Goal: Information Seeking & Learning: Learn about a topic

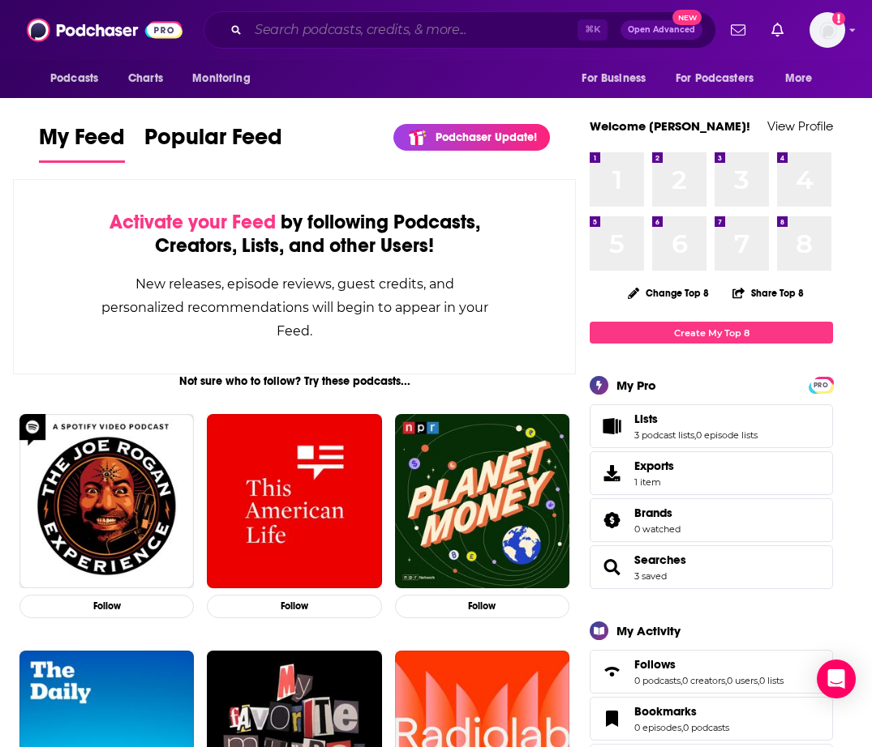
click at [345, 27] on input "Search podcasts, credits, & more..." at bounding box center [412, 30] width 329 height 26
click at [80, 76] on span "Podcasts" at bounding box center [74, 78] width 48 height 23
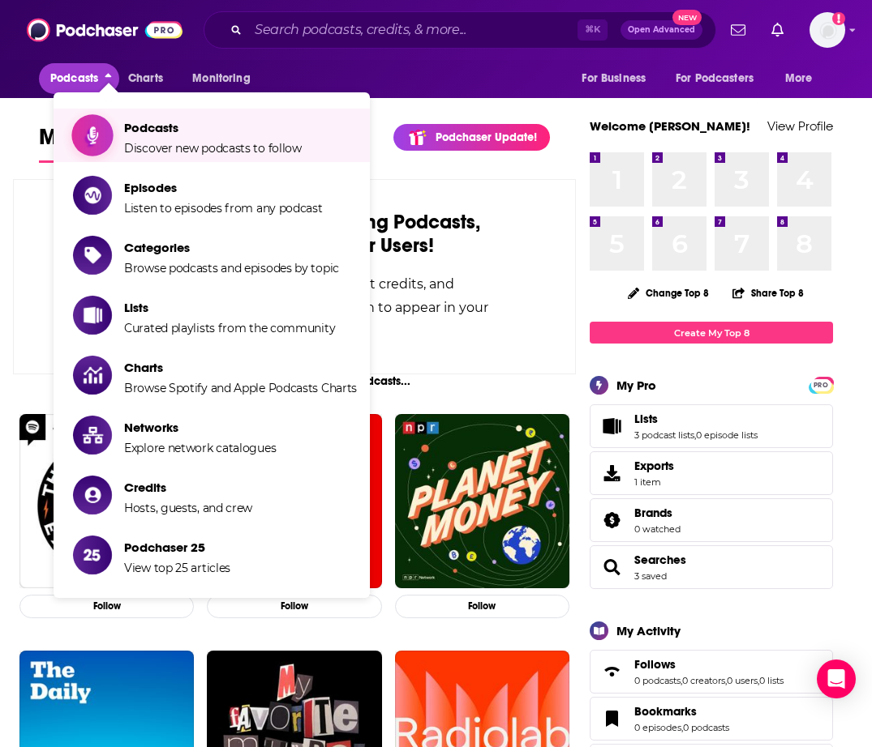
click at [192, 141] on span "Discover new podcasts to follow" at bounding box center [213, 148] width 178 height 15
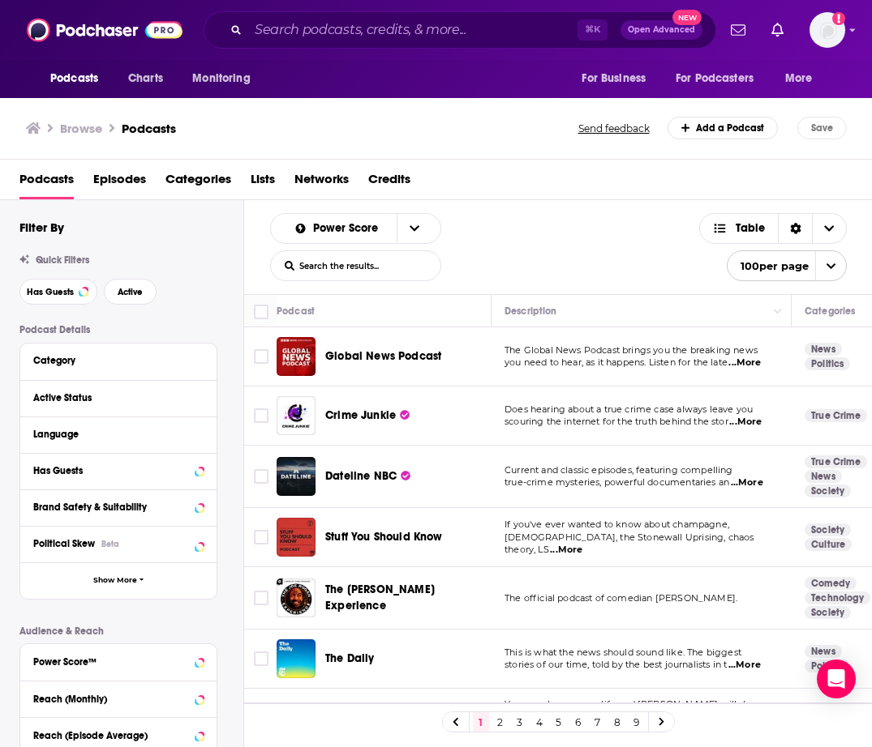
click at [186, 173] on span "Categories" at bounding box center [198, 182] width 66 height 33
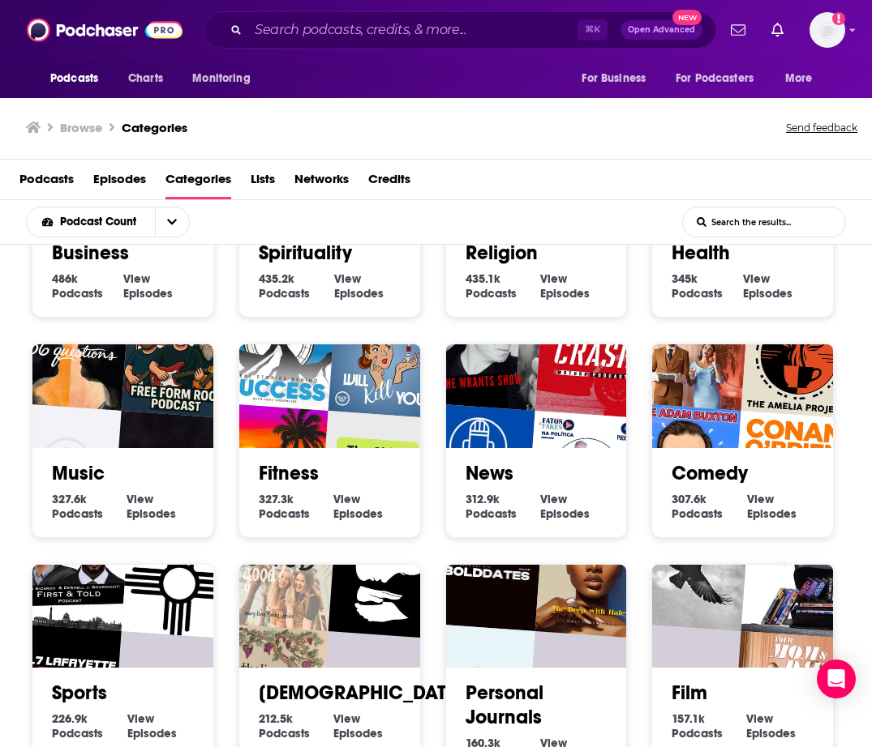
scroll to position [516, 0]
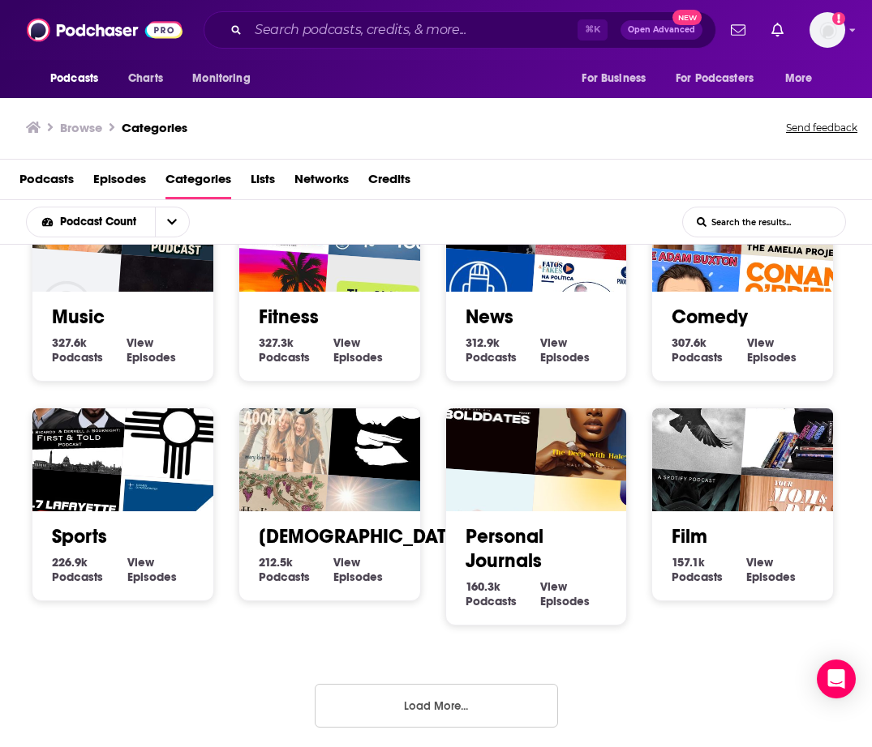
drag, startPoint x: 354, startPoint y: 709, endPoint x: 352, endPoint y: 700, distance: 9.2
click at [354, 708] on button "Load More..." at bounding box center [436, 706] width 243 height 44
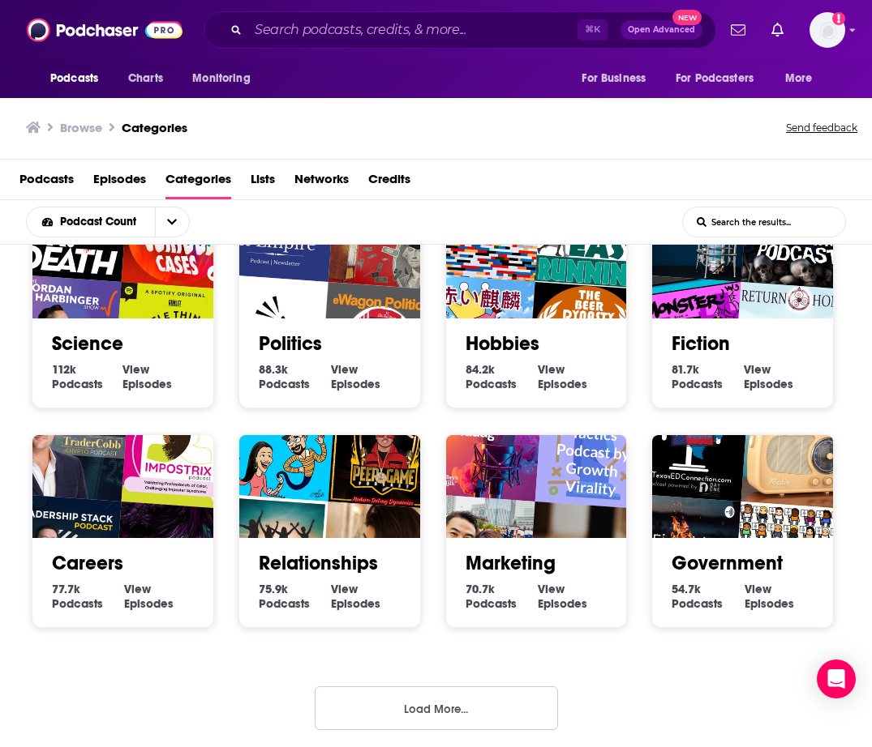
click at [405, 696] on button "Load More..." at bounding box center [436, 709] width 243 height 44
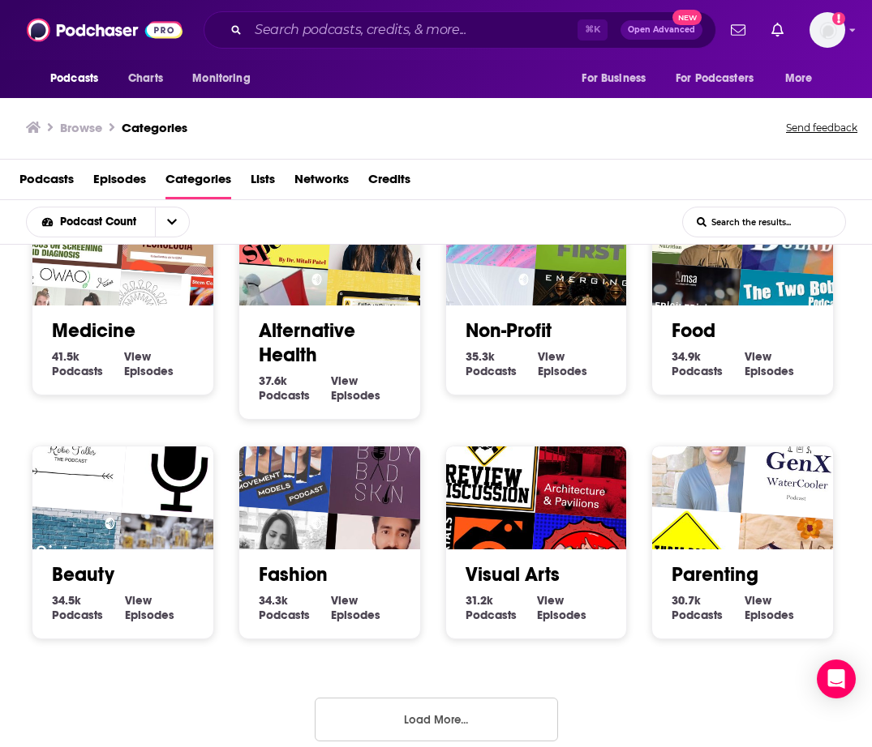
click at [411, 698] on button "Load More..." at bounding box center [436, 720] width 243 height 44
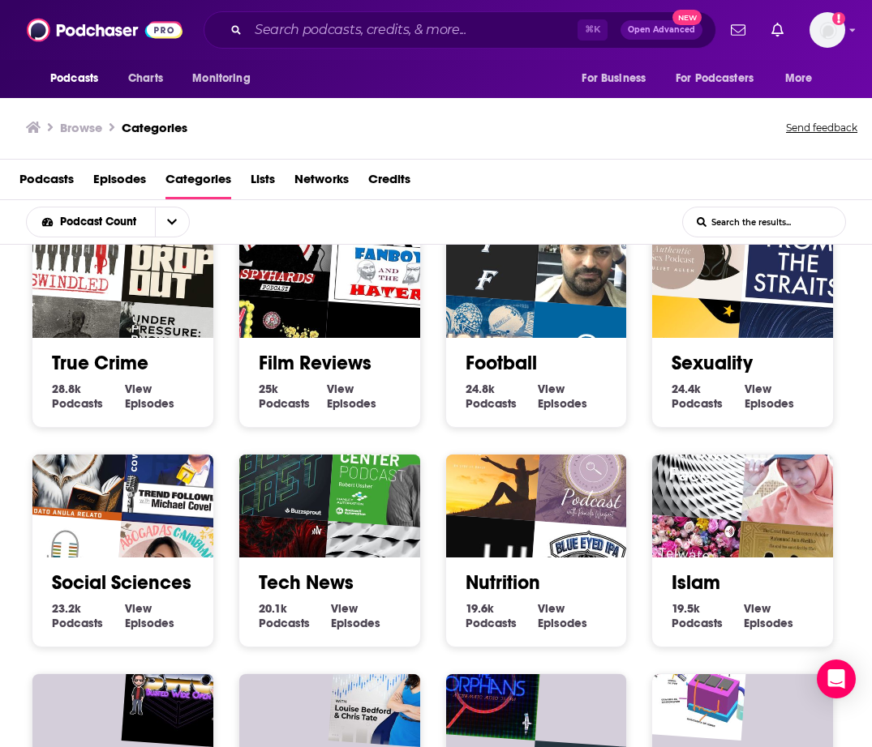
scroll to position [3168, 0]
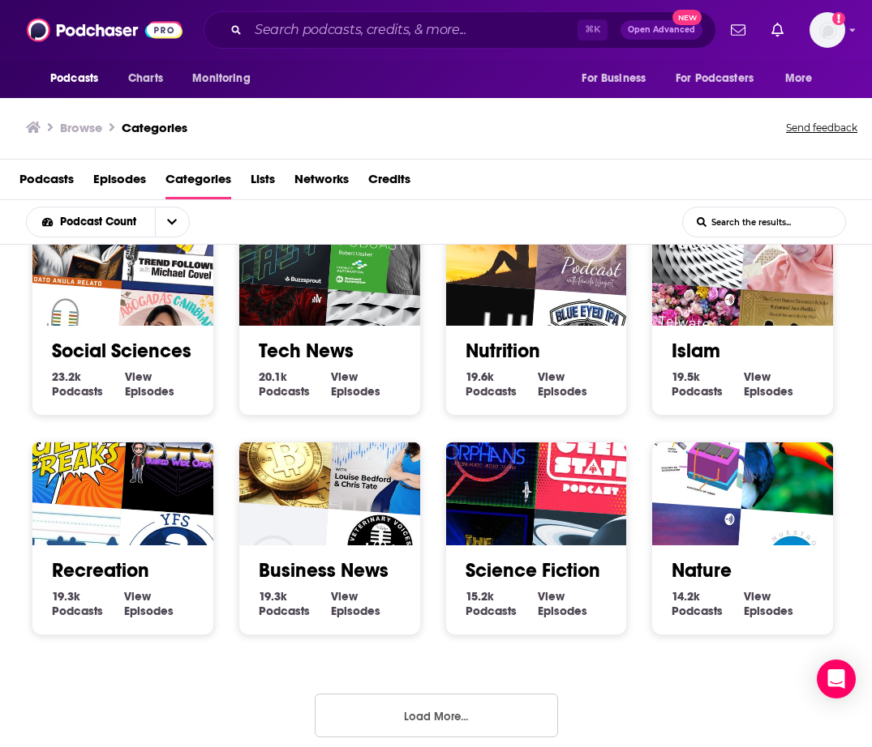
click at [379, 694] on button "Load More..." at bounding box center [436, 716] width 243 height 44
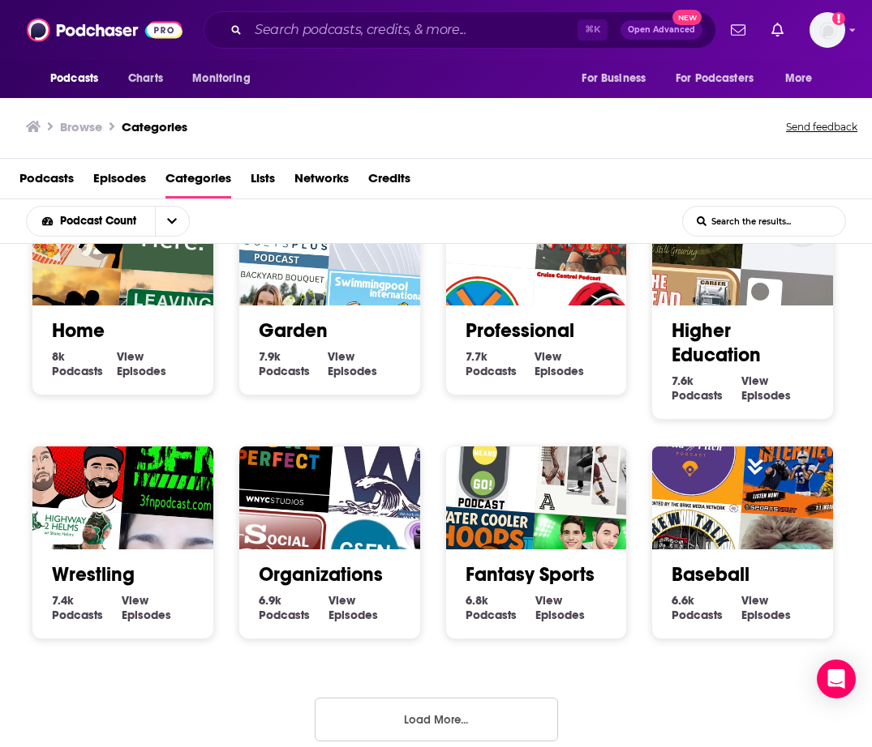
scroll to position [0, 0]
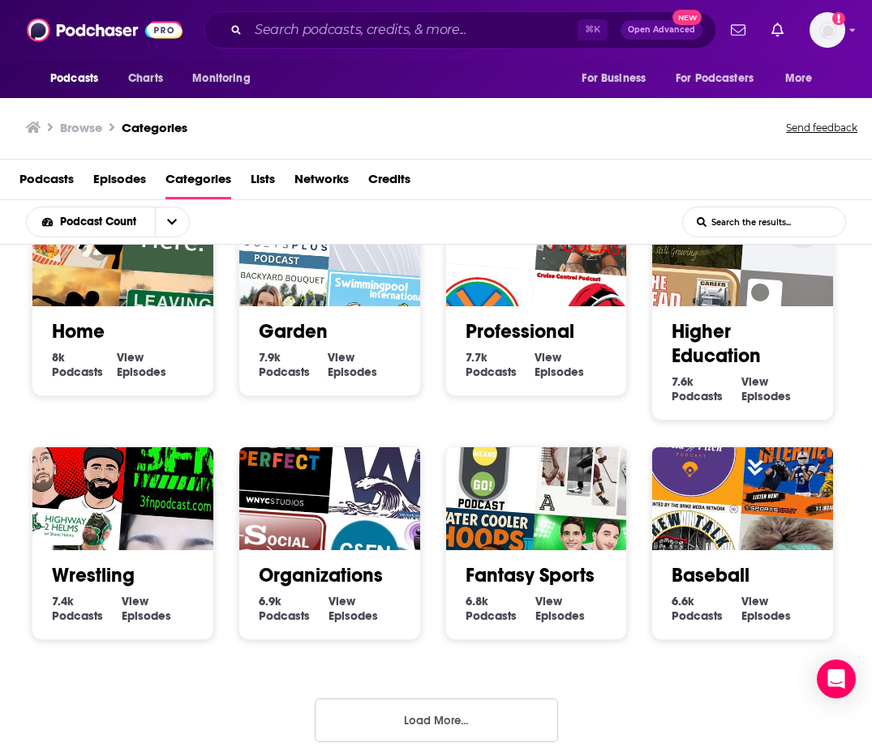
click at [362, 699] on button "Load More..." at bounding box center [436, 721] width 243 height 44
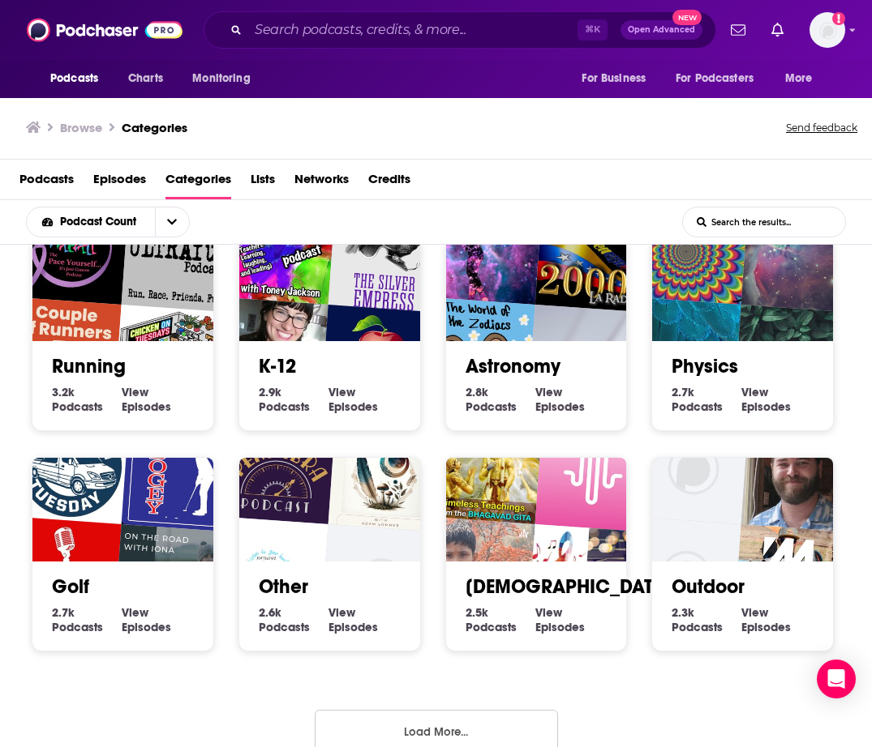
scroll to position [4991, 0]
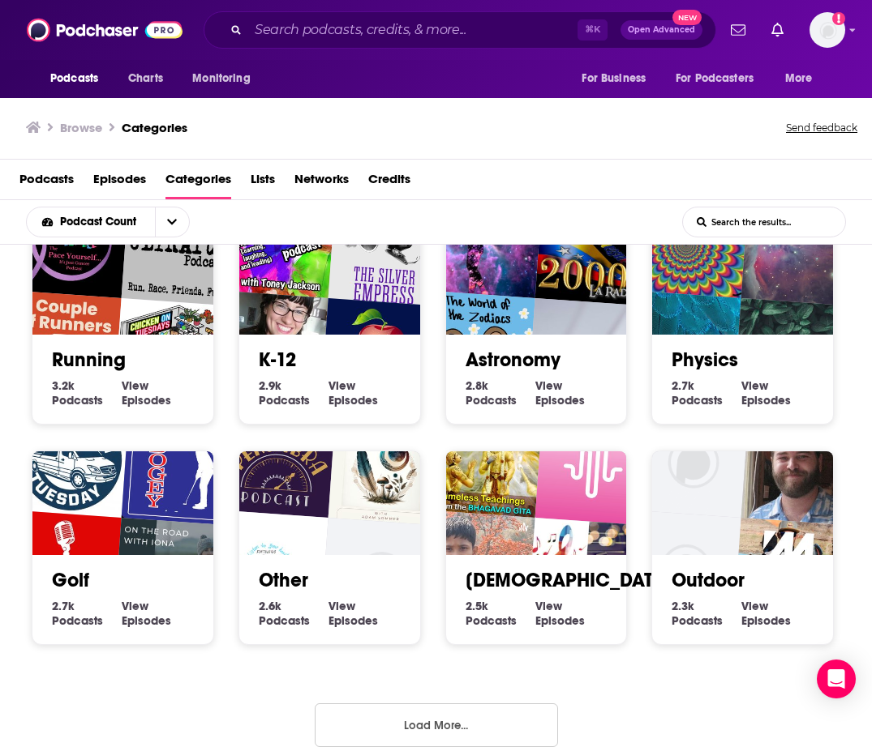
click at [407, 704] on button "Load More..." at bounding box center [436, 726] width 243 height 44
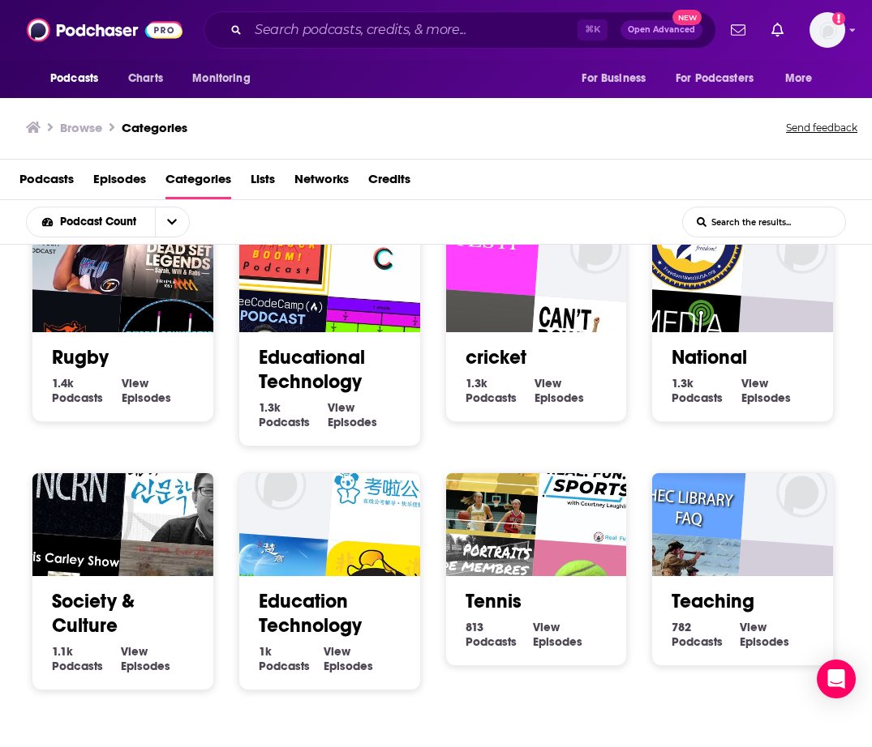
scroll to position [5961, 0]
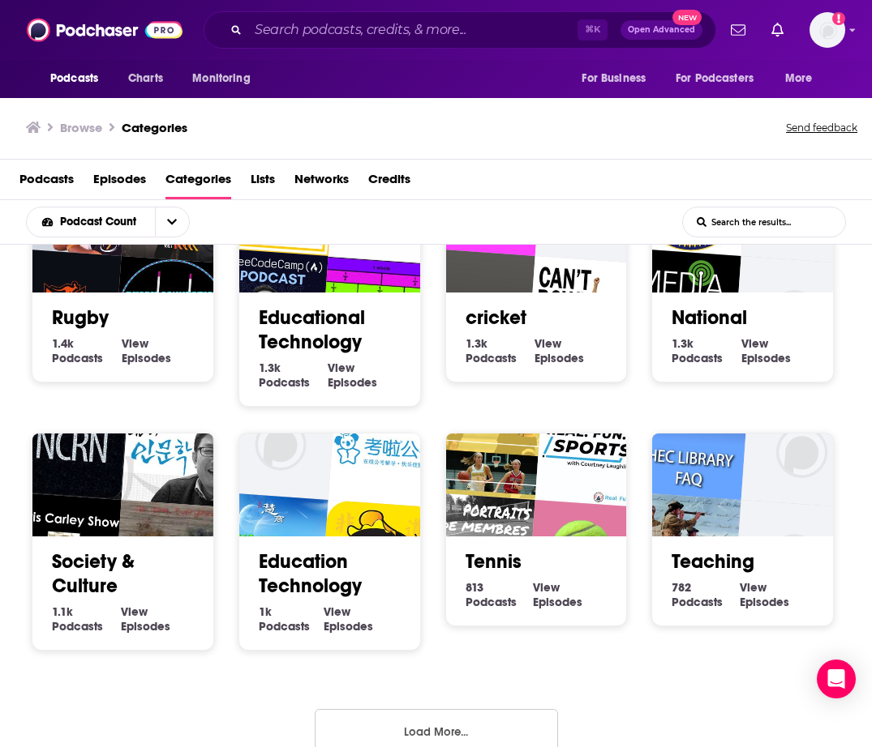
click at [397, 683] on div "Society 1.3m Society Podcasts View Society Episodes Culture 1.3m Culture Podcas…" at bounding box center [436, 497] width 872 height 504
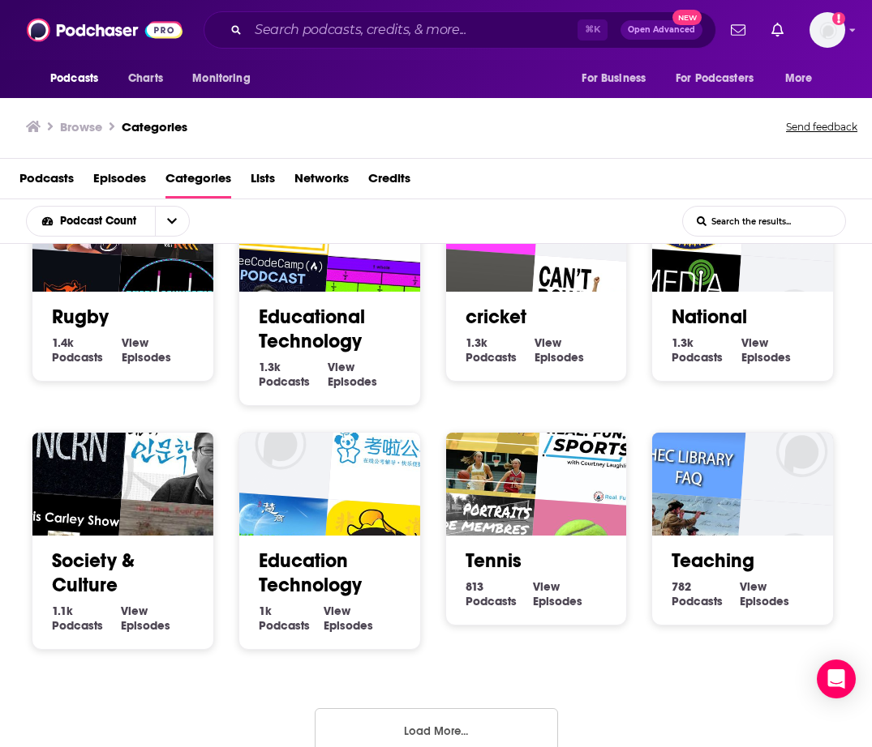
click at [438, 709] on button "Load More..." at bounding box center [436, 731] width 243 height 44
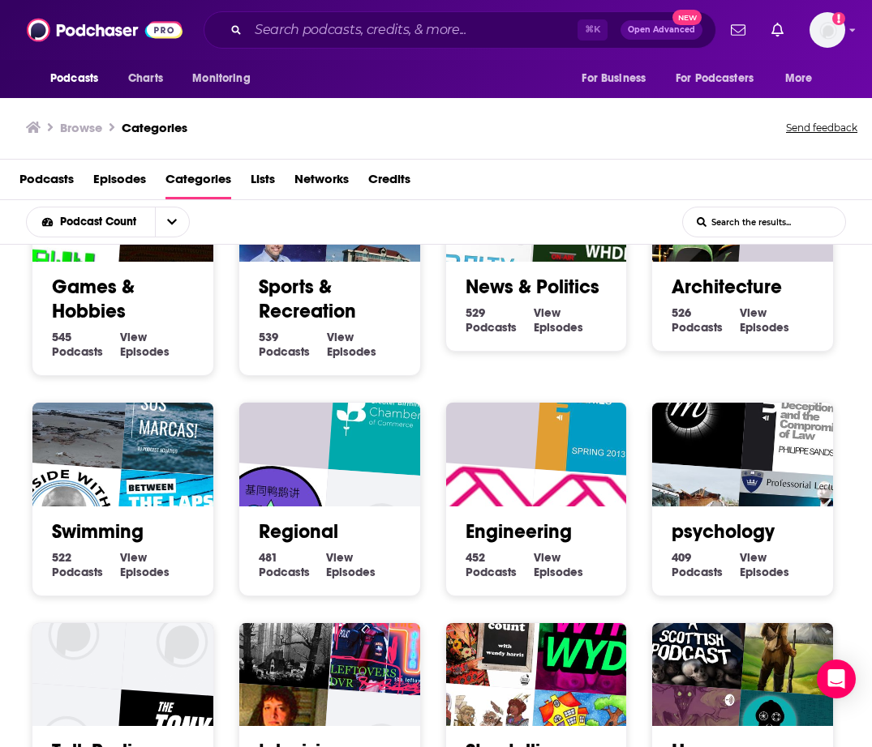
scroll to position [6861, 0]
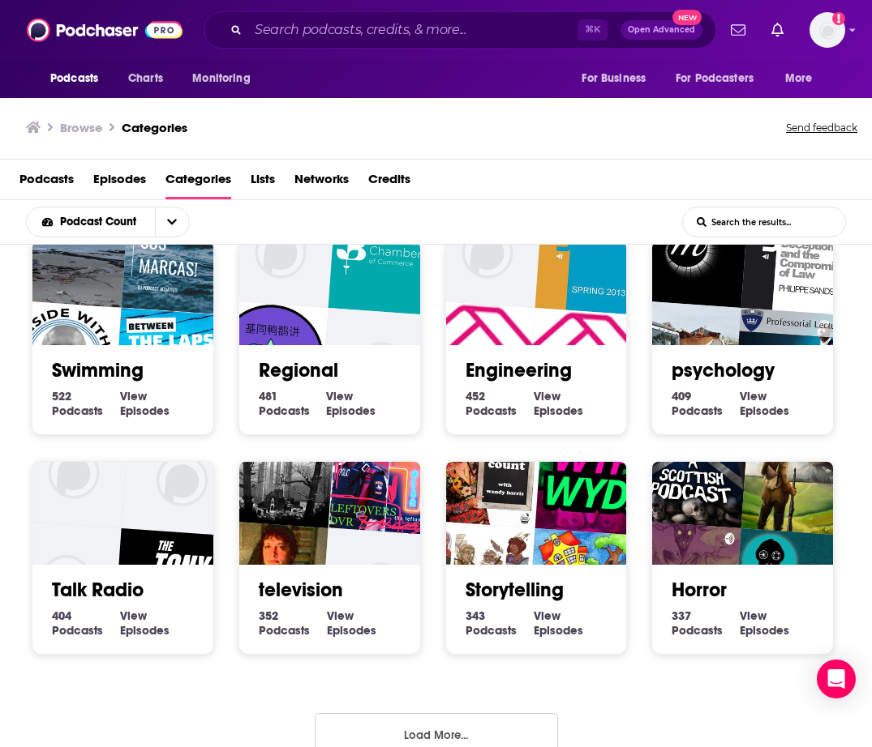
click at [382, 713] on button "Load More..." at bounding box center [436, 735] width 243 height 44
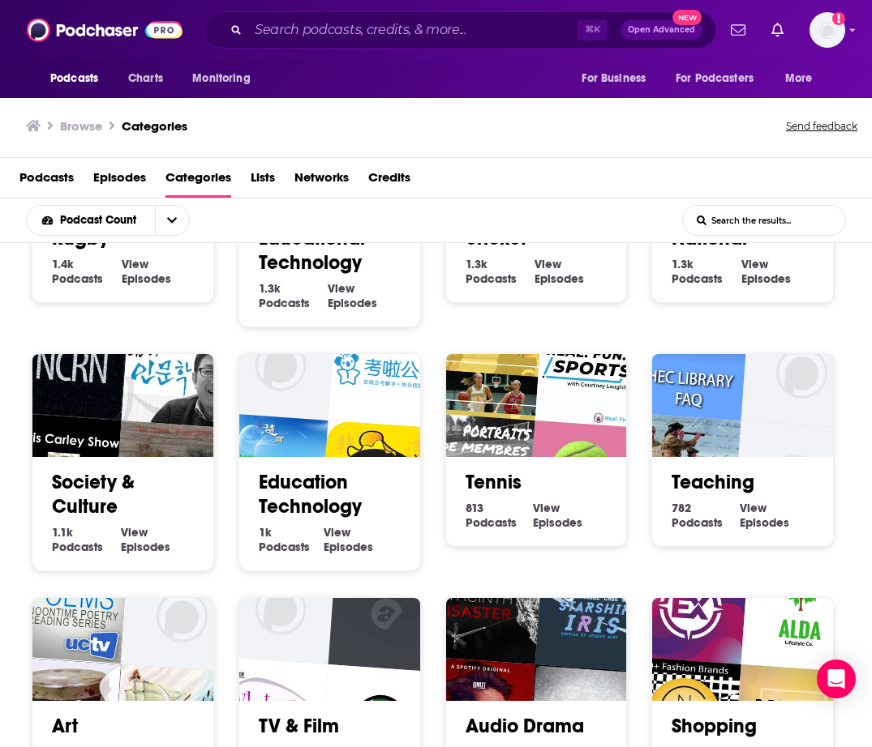
scroll to position [1014, 0]
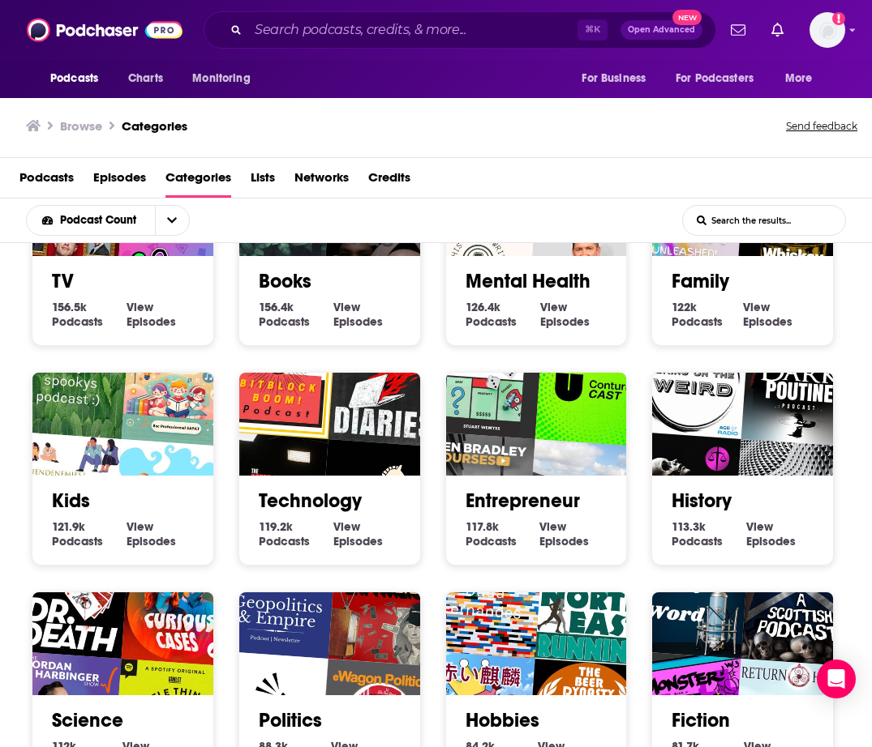
click at [277, 506] on link "Technology" at bounding box center [310, 501] width 103 height 24
